Goal: Information Seeking & Learning: Learn about a topic

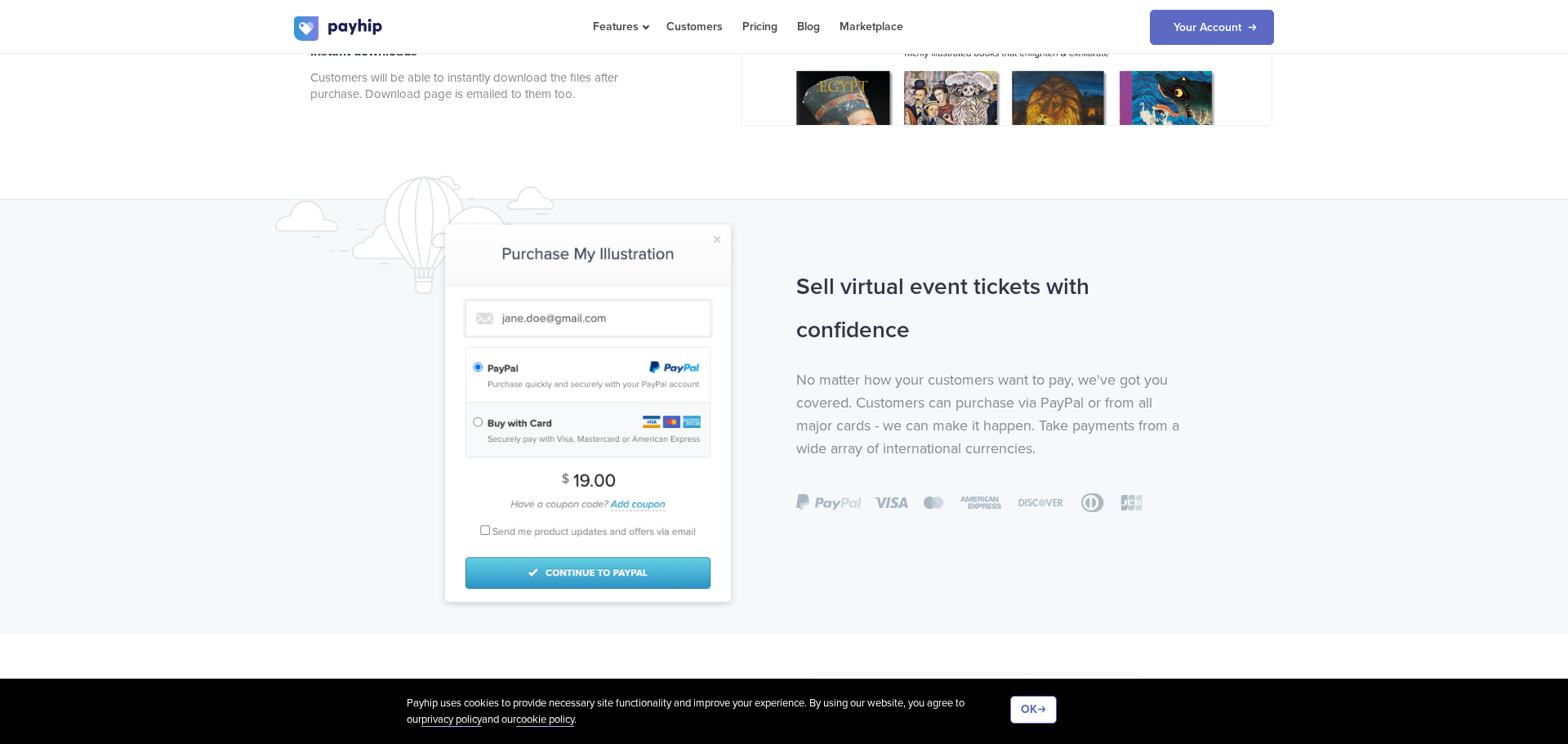
scroll to position [971, 0]
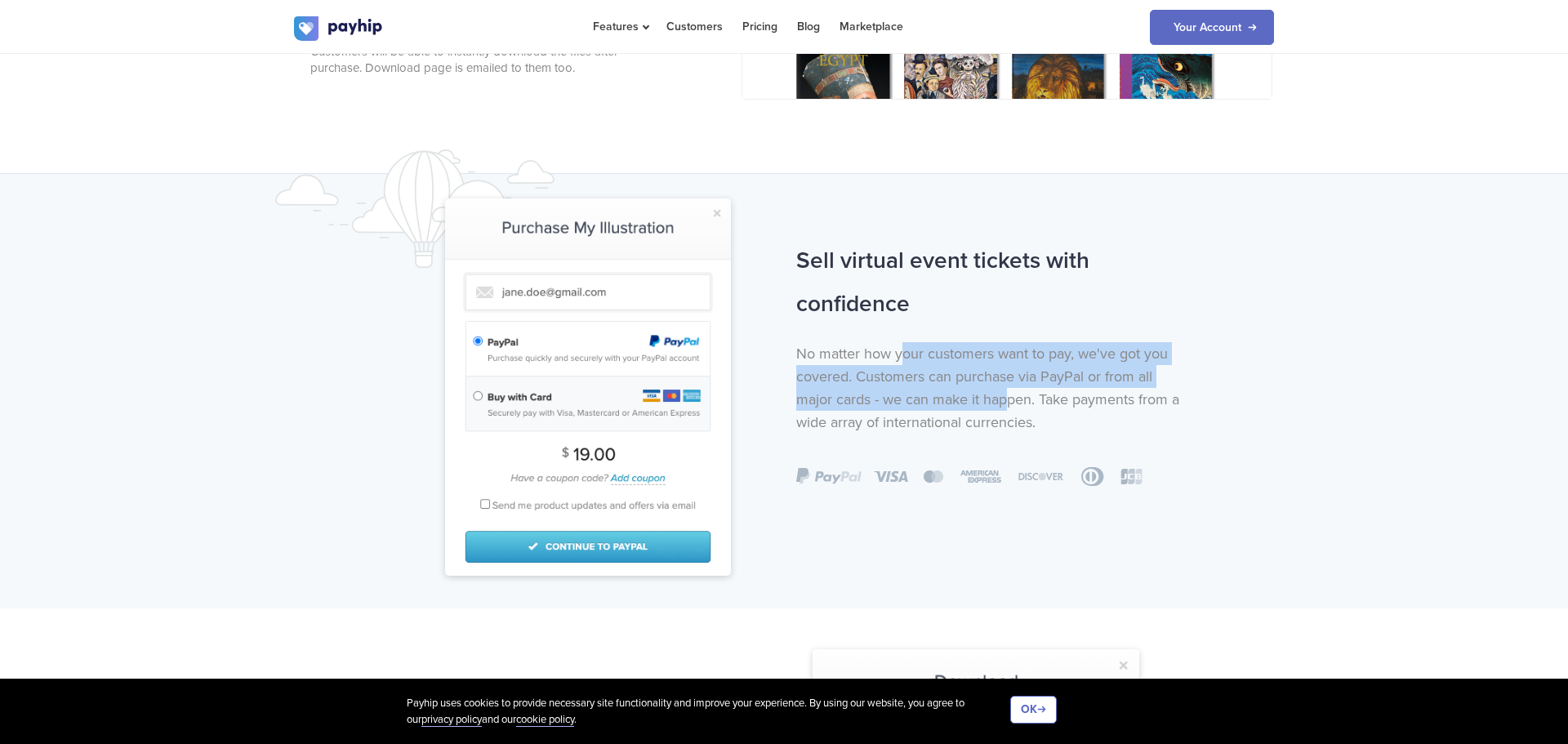
drag, startPoint x: 905, startPoint y: 353, endPoint x: 1012, endPoint y: 399, distance: 116.5
click at [1012, 399] on p "No matter how your customers want to pay, we've got you covered. Customers can …" at bounding box center [993, 388] width 394 height 91
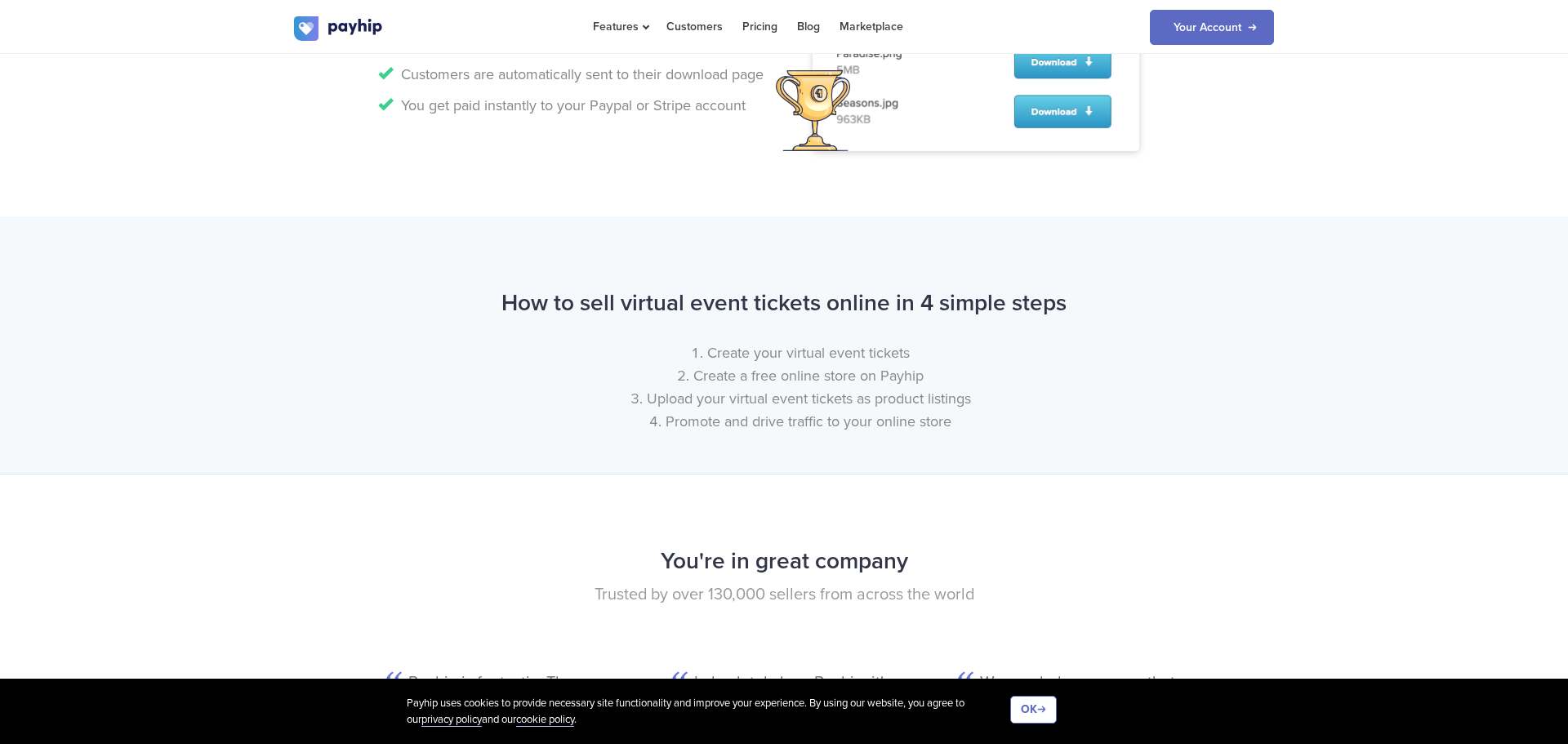
scroll to position [1764, 0]
drag, startPoint x: 731, startPoint y: 373, endPoint x: 905, endPoint y: 371, distance: 174.0
click at [905, 371] on li "Create a free online store on Payhip" at bounding box center [800, 375] width 947 height 23
drag, startPoint x: 735, startPoint y: 397, endPoint x: 955, endPoint y: 402, distance: 220.1
click at [955, 402] on li "Upload your virtual event tickets as product listings" at bounding box center [800, 398] width 947 height 23
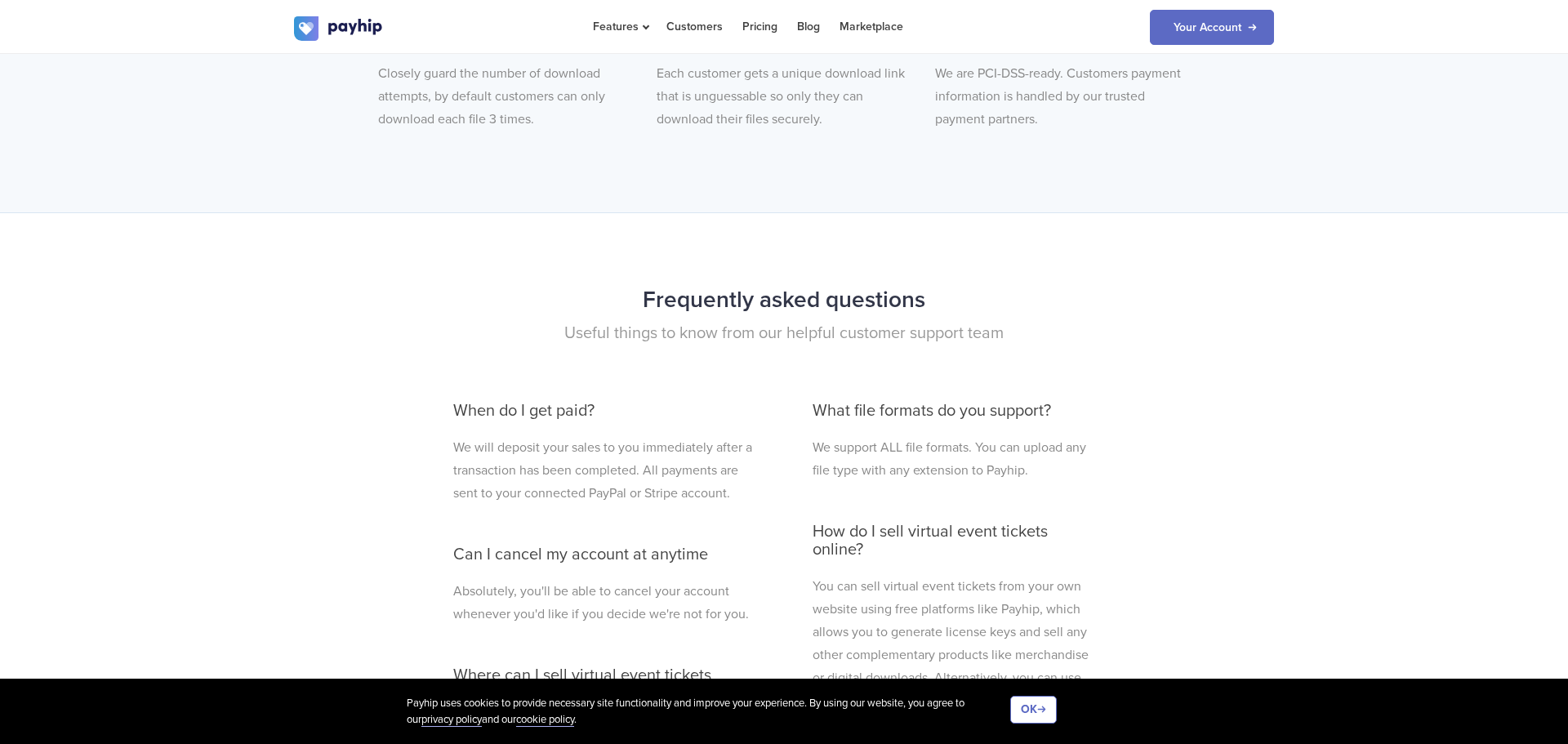
scroll to position [4149, 0]
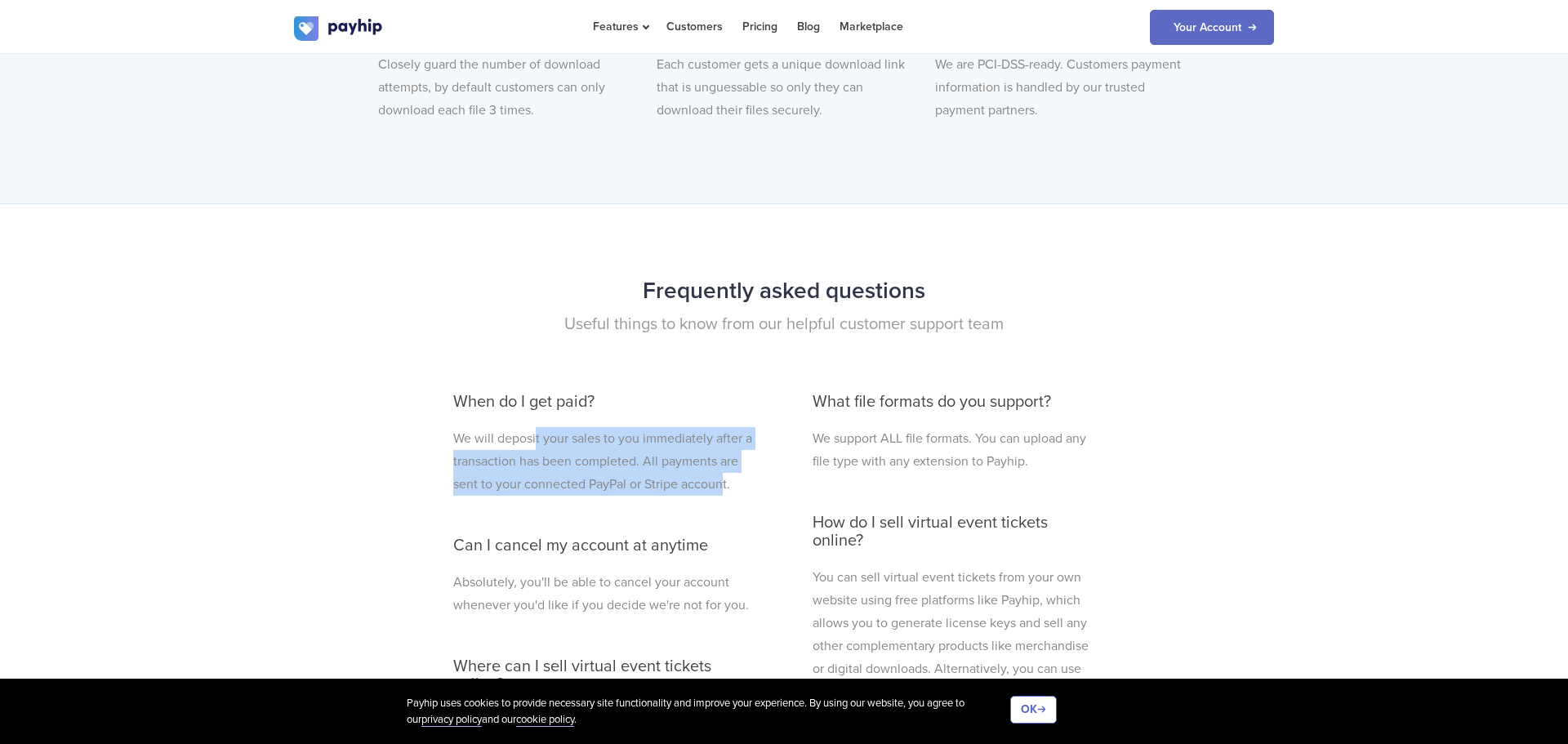
drag, startPoint x: 536, startPoint y: 436, endPoint x: 724, endPoint y: 486, distance: 194.5
click at [724, 486] on p "We will deposit your sales to you immediately after a transaction has been comp…" at bounding box center [605, 462] width 302 height 69
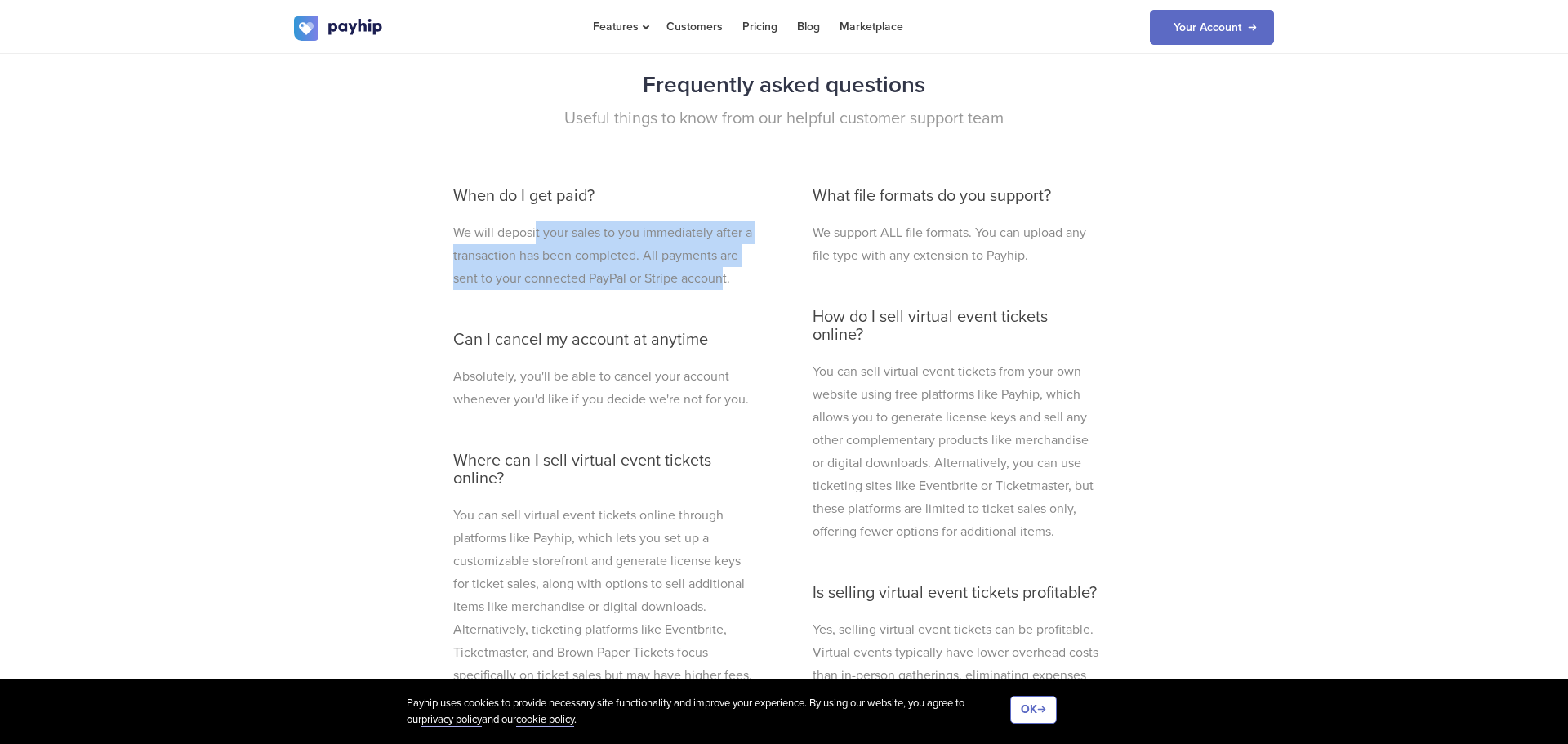
scroll to position [4362, 0]
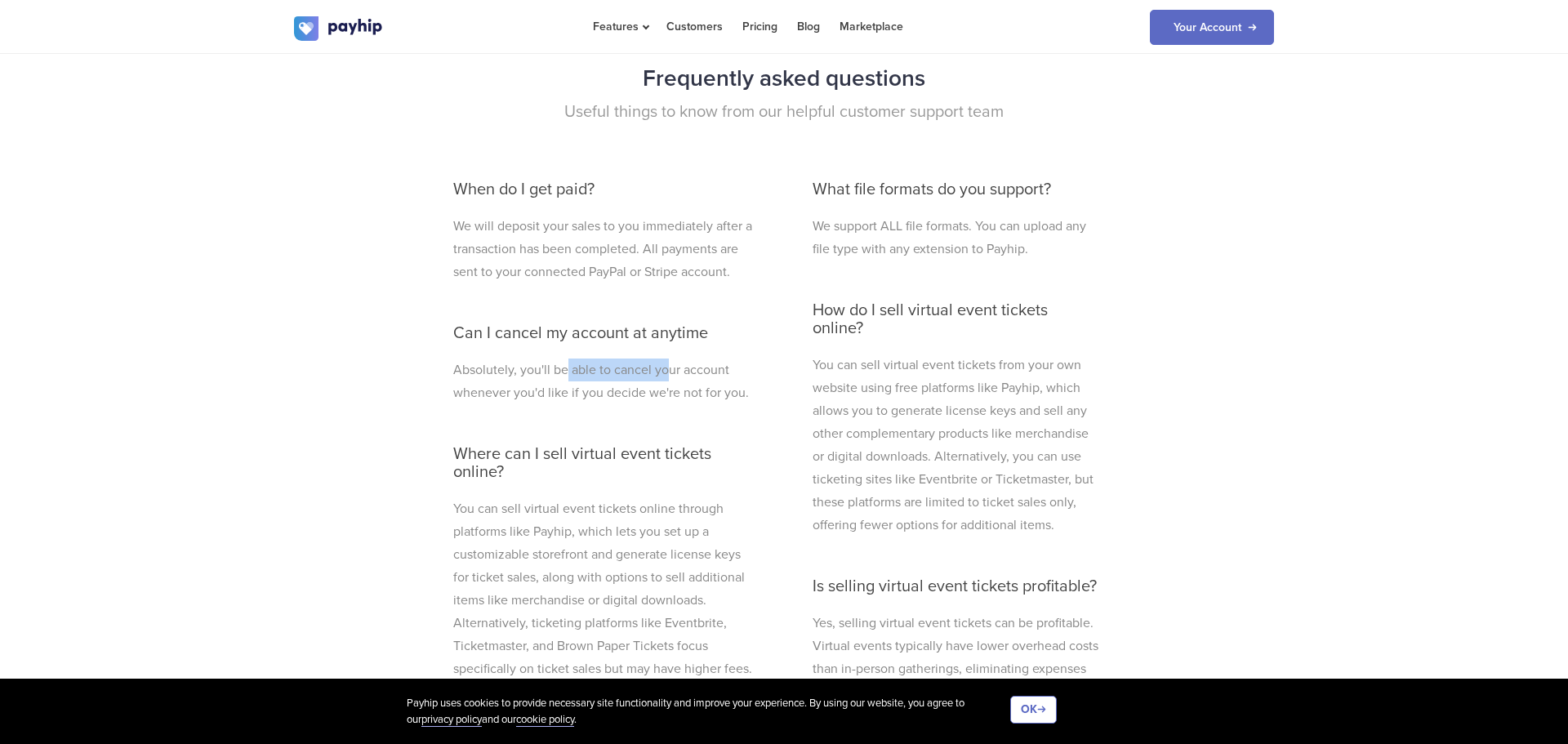
drag, startPoint x: 565, startPoint y: 372, endPoint x: 760, endPoint y: 369, distance: 195.0
click at [681, 375] on p "Absolutely, you'll be able to cancel your account whenever you'd like if you de…" at bounding box center [605, 382] width 302 height 46
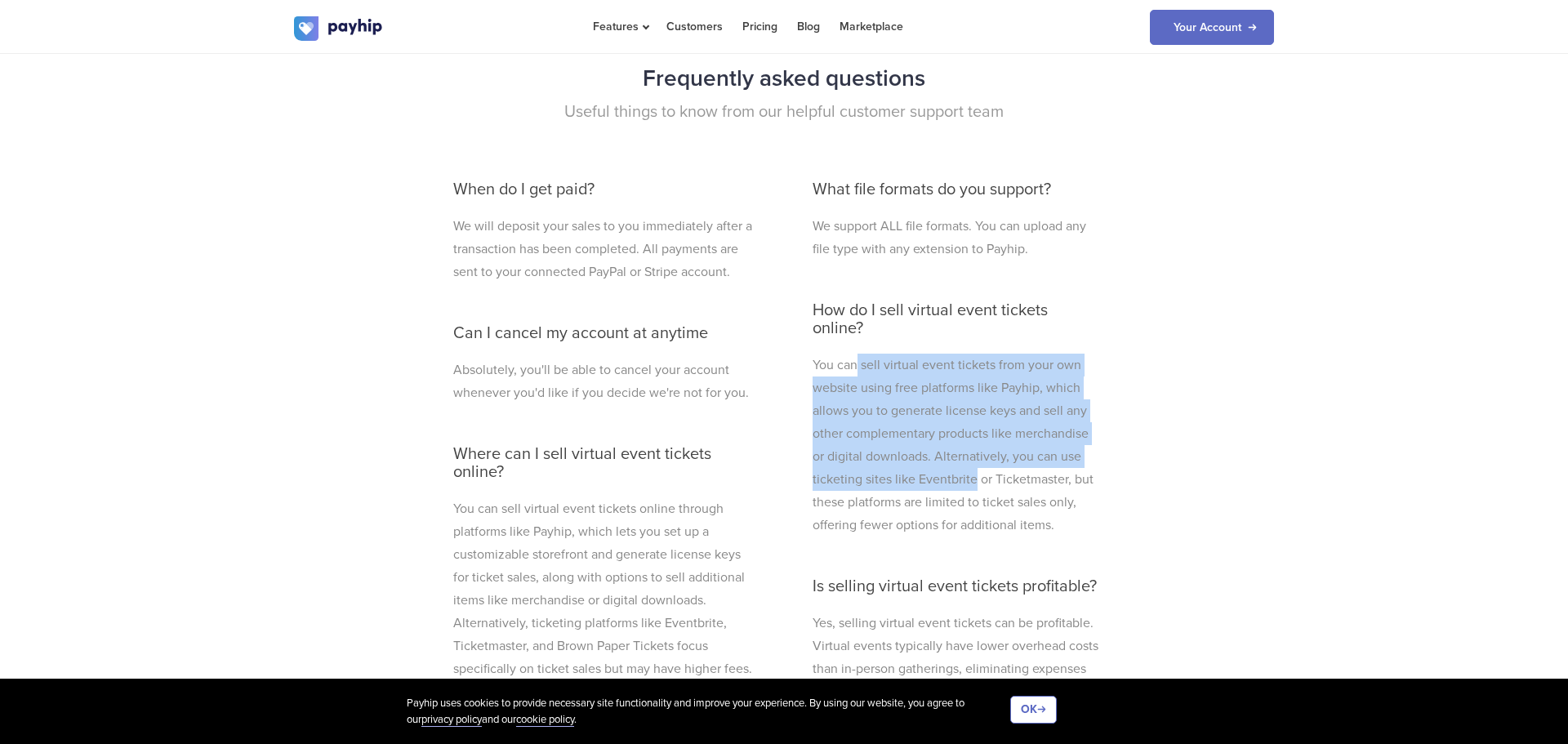
drag, startPoint x: 854, startPoint y: 361, endPoint x: 976, endPoint y: 482, distance: 171.8
click at [975, 481] on p "You can sell virtual event tickets from your own website using free platforms l…" at bounding box center [956, 445] width 288 height 183
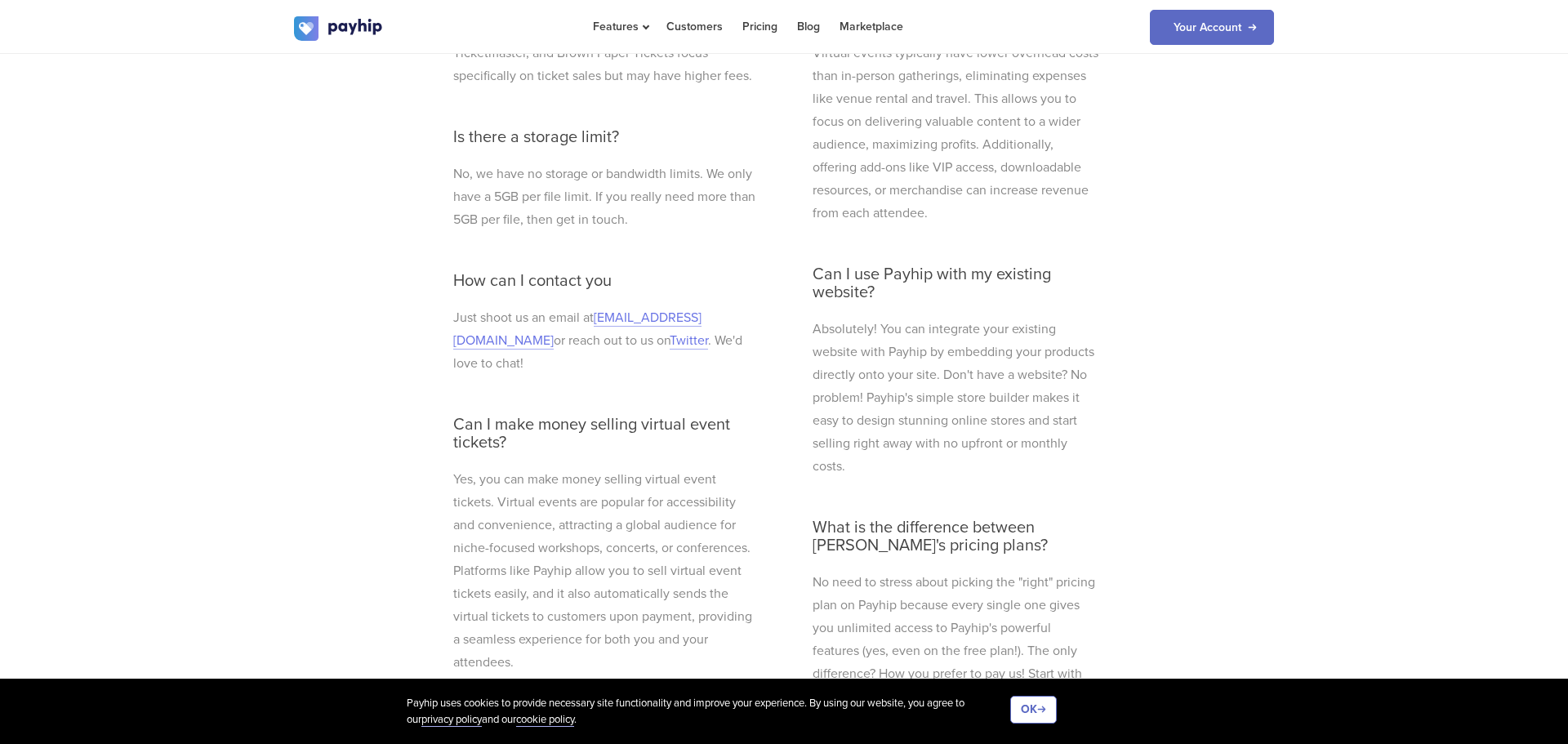
scroll to position [5003, 0]
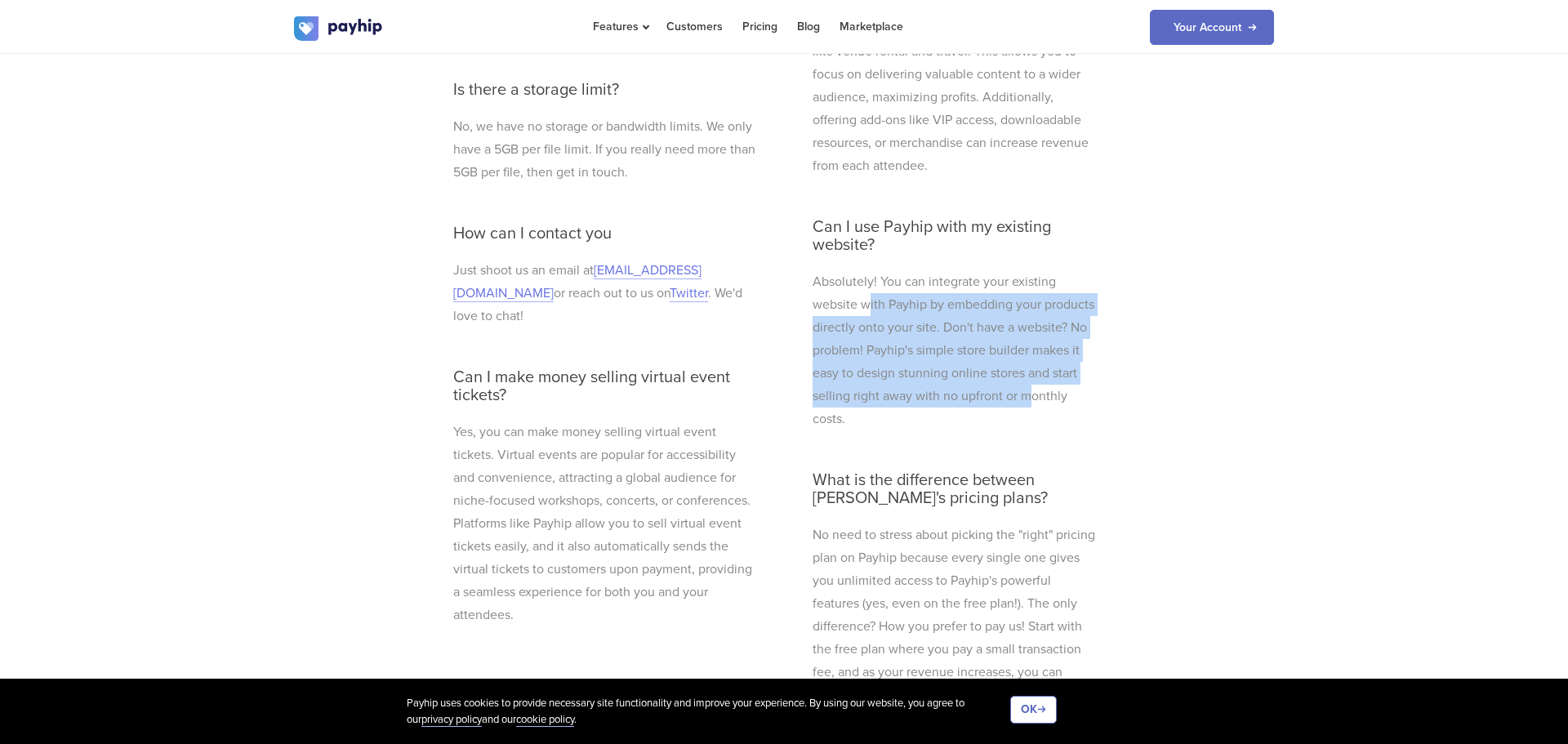
drag, startPoint x: 866, startPoint y: 300, endPoint x: 1026, endPoint y: 388, distance: 182.6
click at [1026, 388] on p "Absolutely! You can integrate your existing website with Payhip by embedding yo…" at bounding box center [956, 350] width 288 height 160
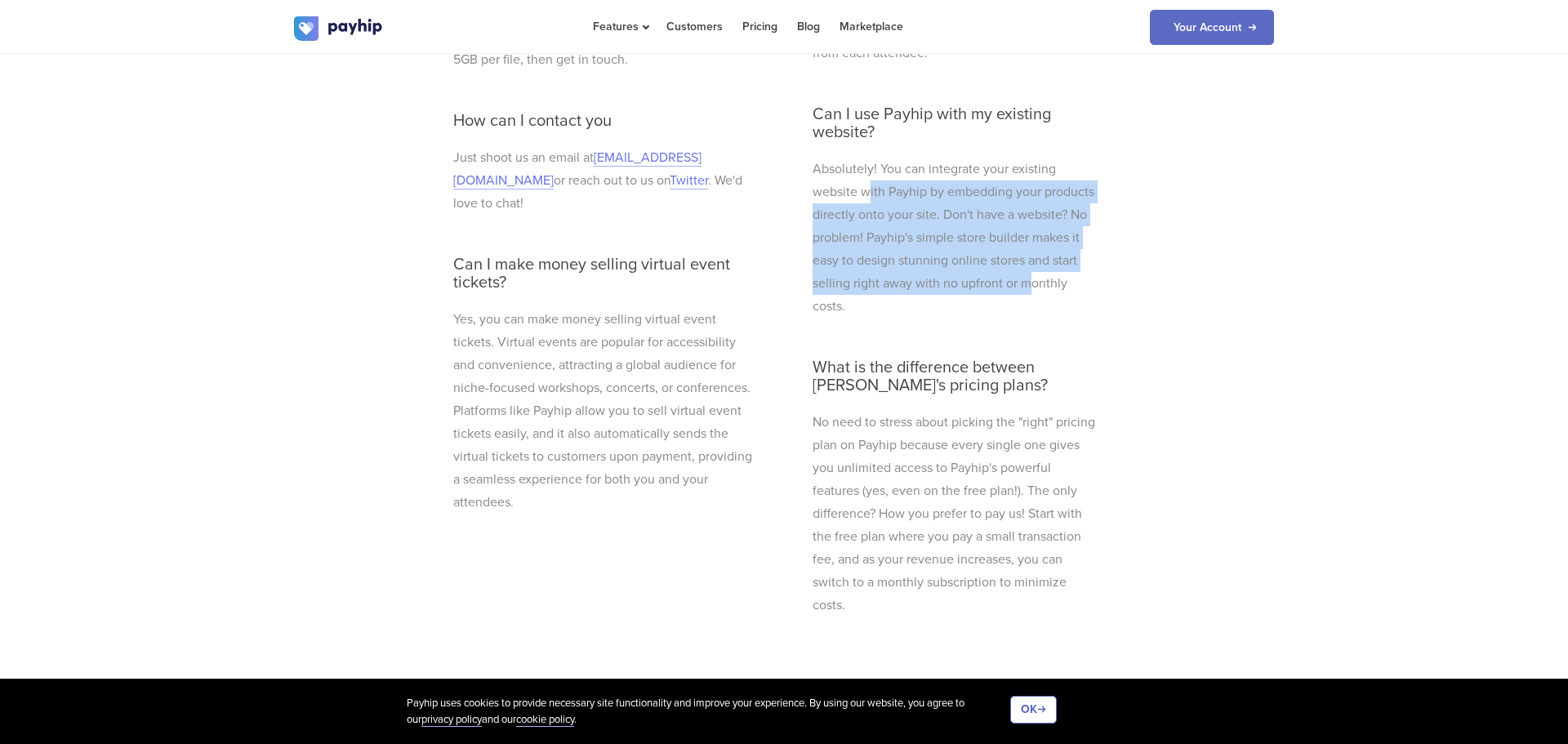
scroll to position [5181, 0]
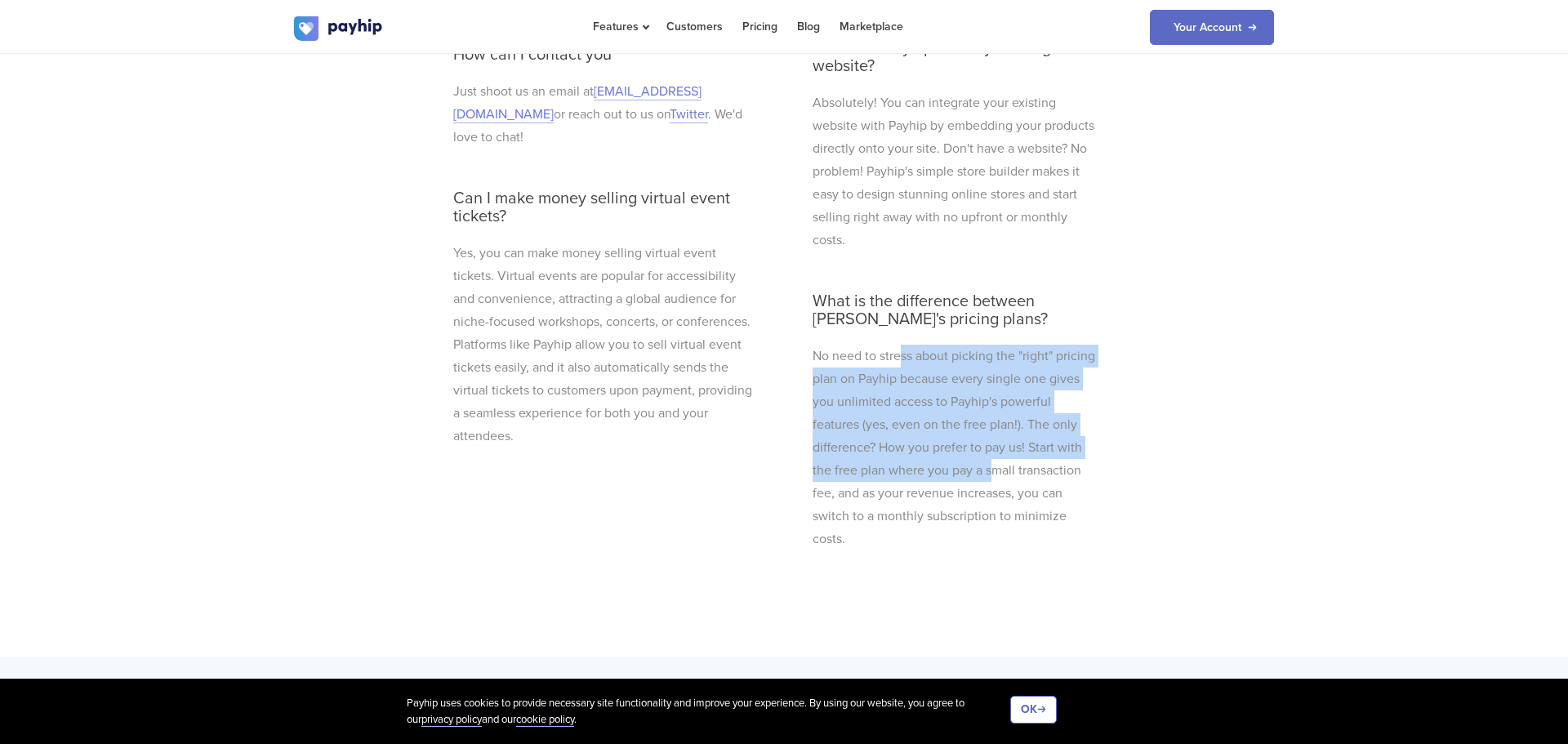
drag, startPoint x: 899, startPoint y: 356, endPoint x: 1009, endPoint y: 519, distance: 196.6
click at [1002, 482] on p "No need to stress about picking the "right" pricing plan on Payhip because ever…" at bounding box center [956, 448] width 288 height 206
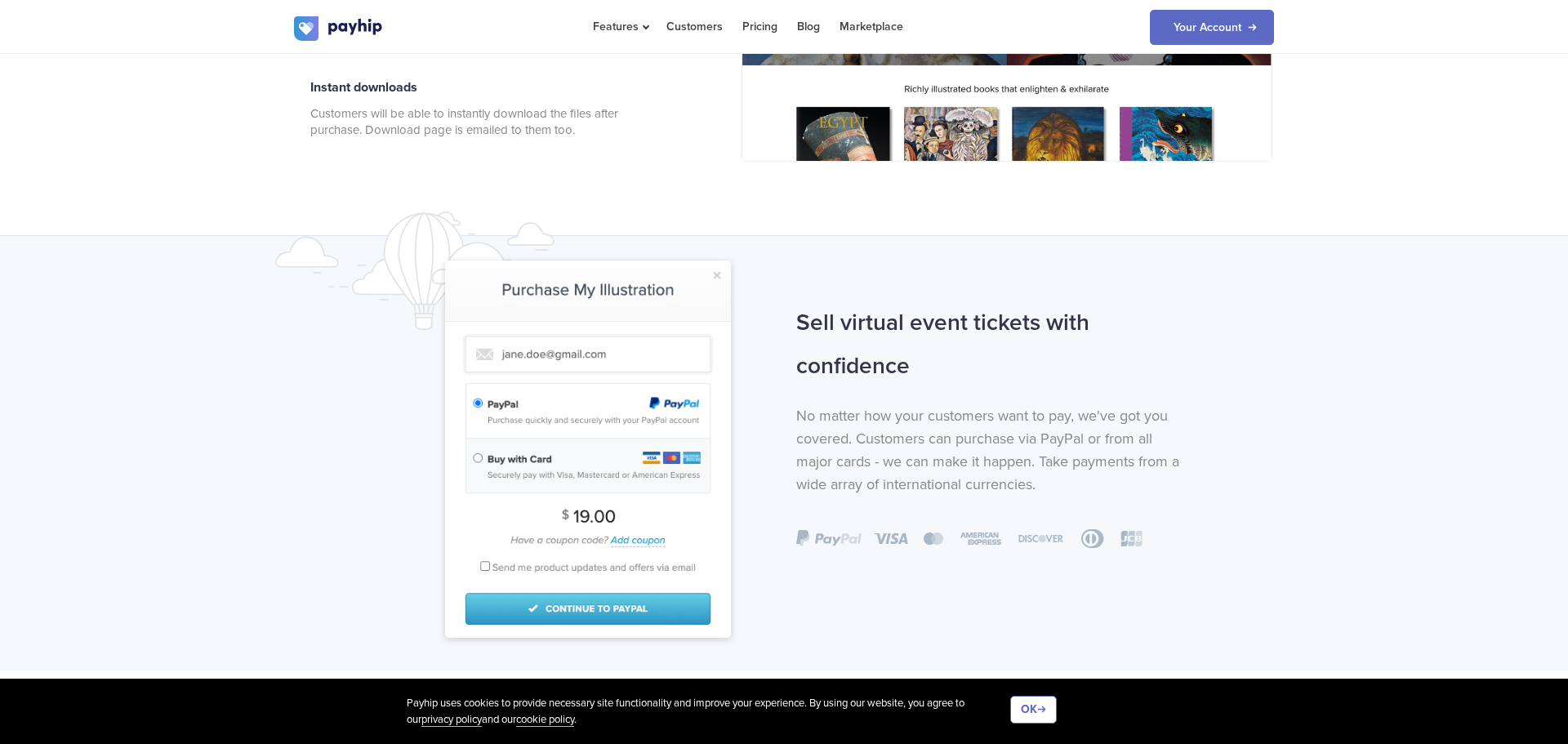
scroll to position [718, 0]
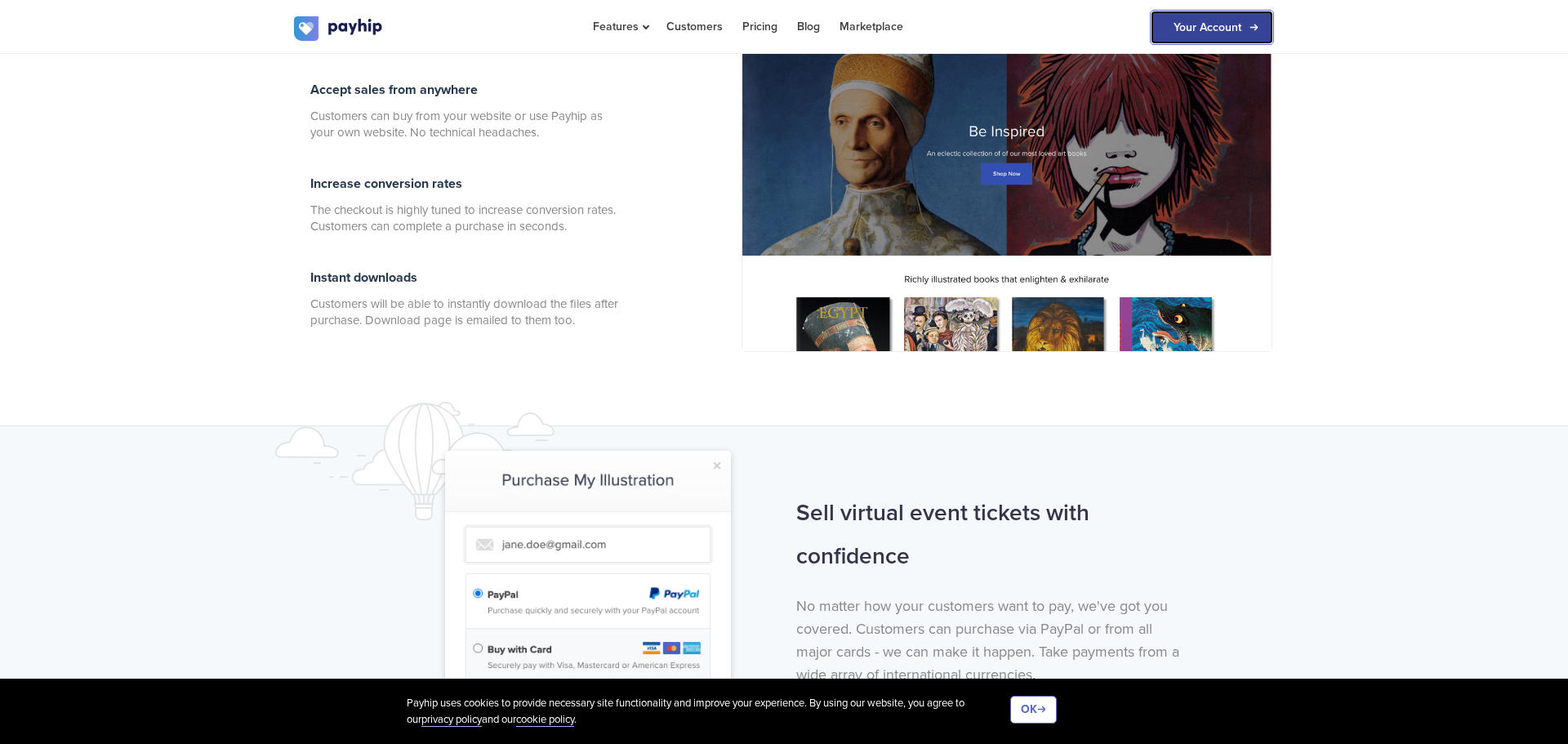
click at [1211, 30] on link "Your Account" at bounding box center [1212, 27] width 124 height 35
